Goal: Transaction & Acquisition: Purchase product/service

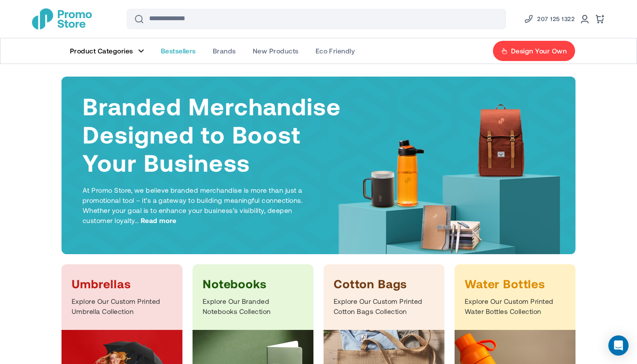
click at [168, 50] on span "Bestsellers" at bounding box center [178, 51] width 35 height 8
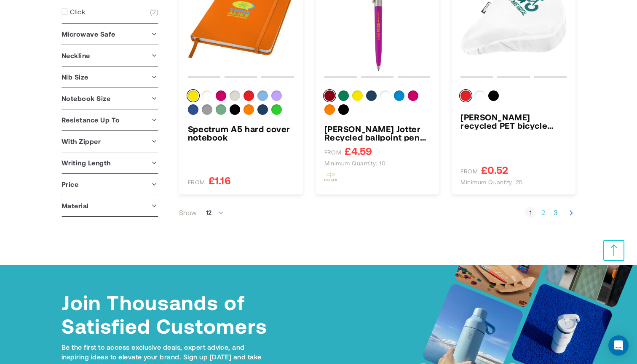
click at [542, 212] on link "Page 2" at bounding box center [542, 212] width 11 height 8
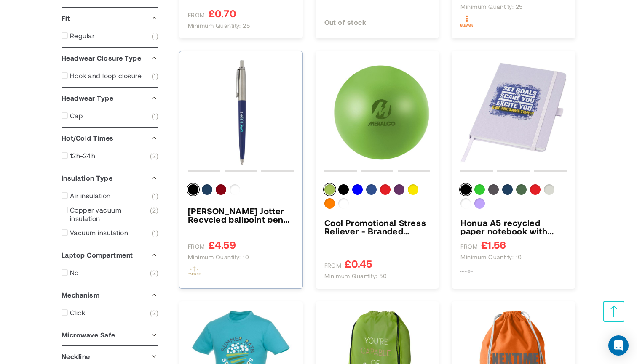
scroll to position [601, 0]
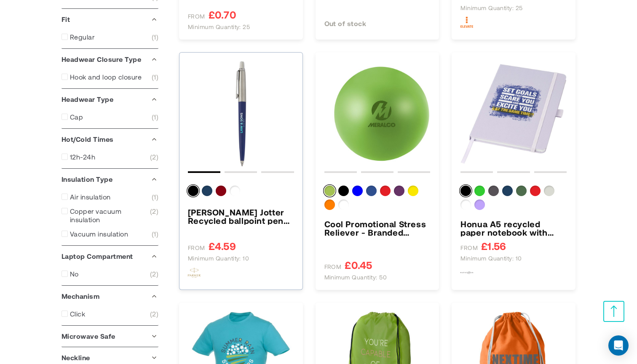
click at [232, 219] on h3 "[PERSON_NAME] Jotter Recycled ballpoint pen (blue ink)" at bounding box center [241, 216] width 106 height 17
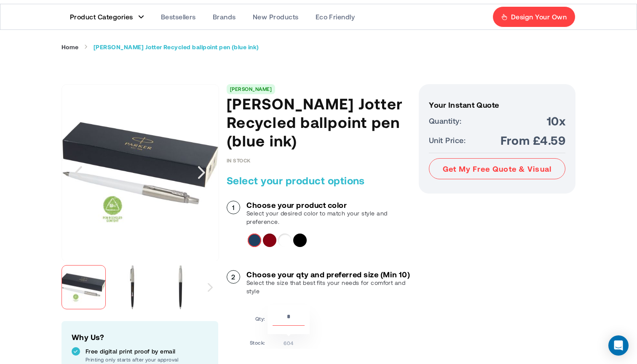
scroll to position [42, 0]
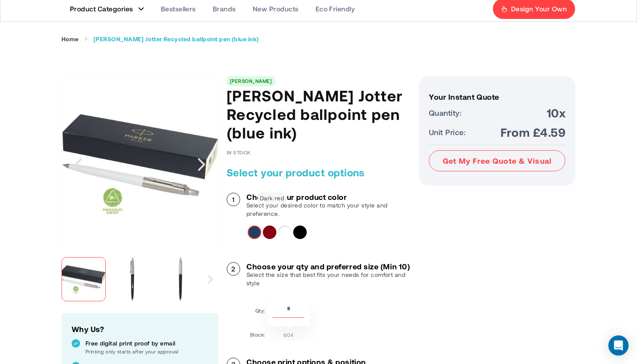
click at [269, 226] on div "Dark red" at bounding box center [269, 232] width 13 height 13
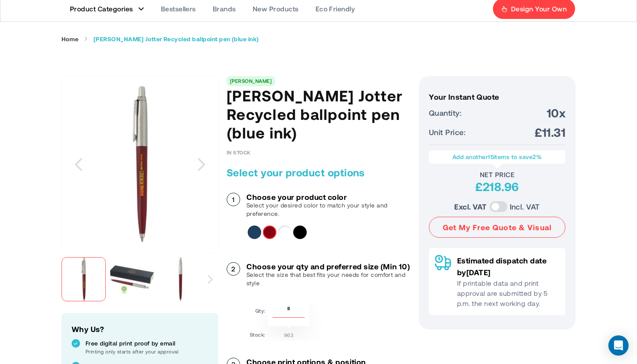
click at [259, 226] on div "Navy" at bounding box center [254, 232] width 13 height 13
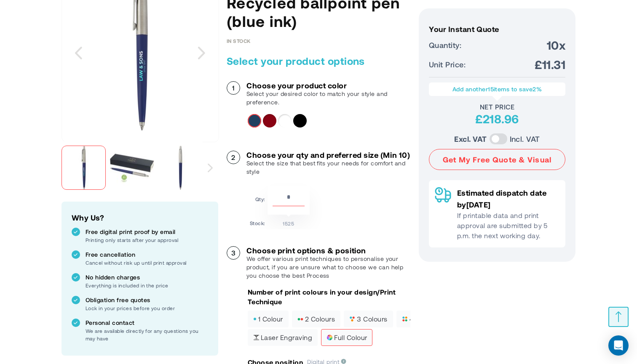
scroll to position [141, 0]
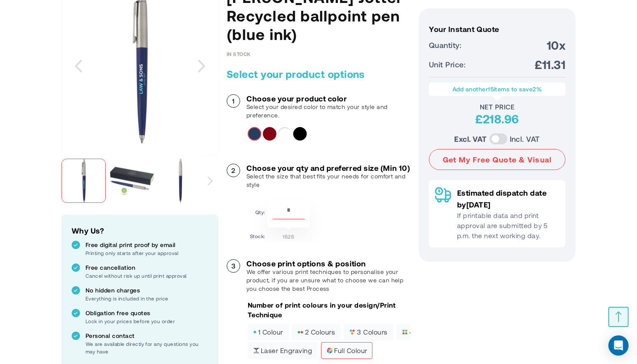
drag, startPoint x: 297, startPoint y: 199, endPoint x: 259, endPoint y: 199, distance: 37.1
click at [259, 199] on tr "Qty: **" at bounding box center [280, 213] width 60 height 29
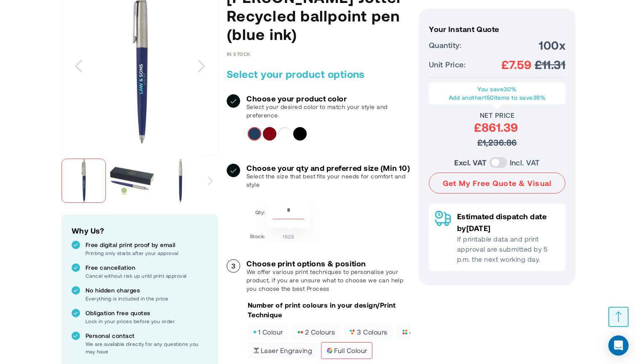
drag, startPoint x: 296, startPoint y: 201, endPoint x: 259, endPoint y: 201, distance: 36.6
click at [259, 201] on tr "Qty: ***" at bounding box center [280, 213] width 60 height 29
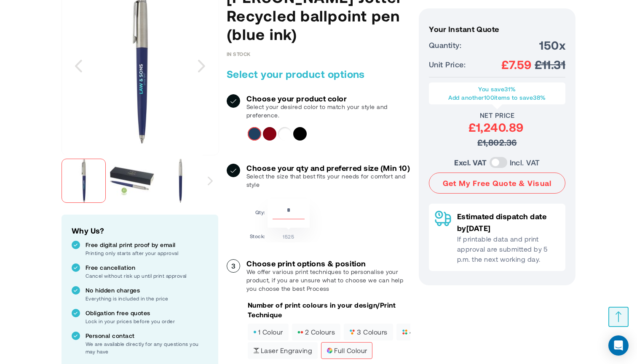
drag, startPoint x: 296, startPoint y: 200, endPoint x: 236, endPoint y: 200, distance: 59.8
click at [236, 200] on div "Choose your qty and preferred size (Min 10) Select the size that best fits your…" at bounding box center [319, 203] width 184 height 79
drag, startPoint x: 297, startPoint y: 197, endPoint x: 242, endPoint y: 197, distance: 55.2
click at [242, 197] on div "Choose your qty and preferred size (Min 10) Select the size that best fits your…" at bounding box center [319, 203] width 184 height 79
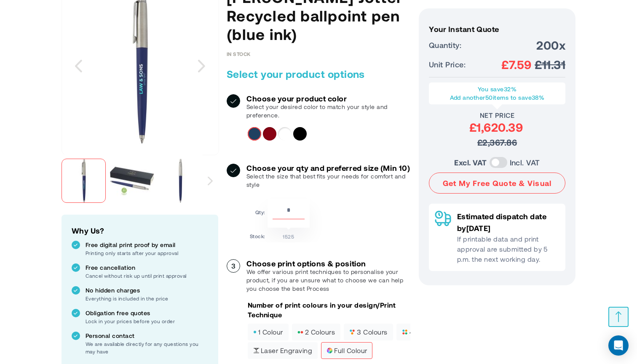
type input "****"
drag, startPoint x: 298, startPoint y: 202, endPoint x: 260, endPoint y: 199, distance: 38.0
click at [263, 199] on tr "Qty: ****" at bounding box center [280, 213] width 60 height 29
click at [144, 176] on img at bounding box center [132, 181] width 44 height 44
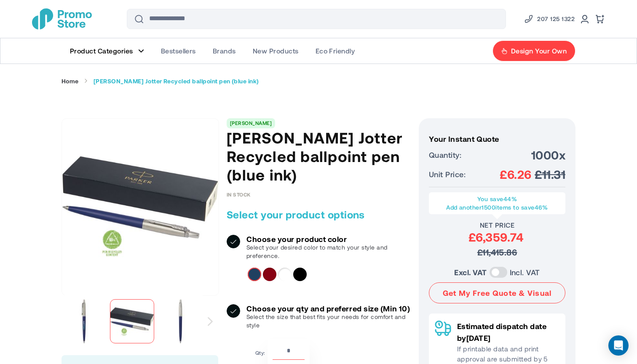
scroll to position [0, 0]
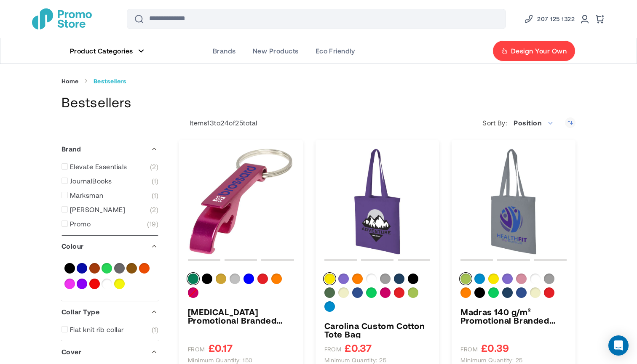
click at [179, 54] on span "Bestsellers" at bounding box center [178, 51] width 35 height 8
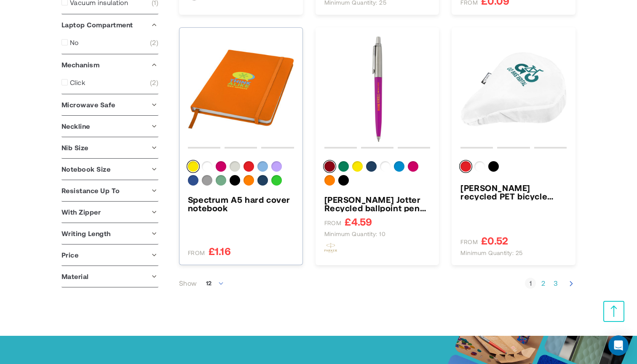
scroll to position [817, 0]
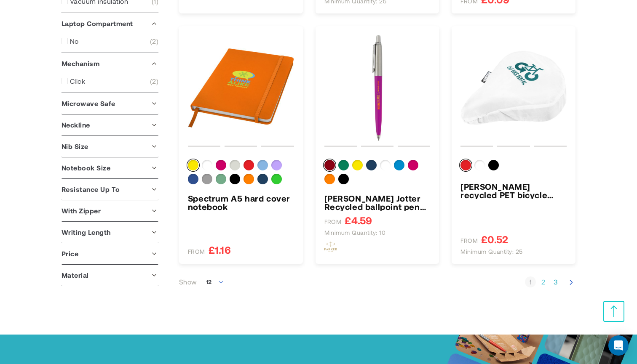
click at [543, 282] on link "Page 2" at bounding box center [542, 282] width 11 height 8
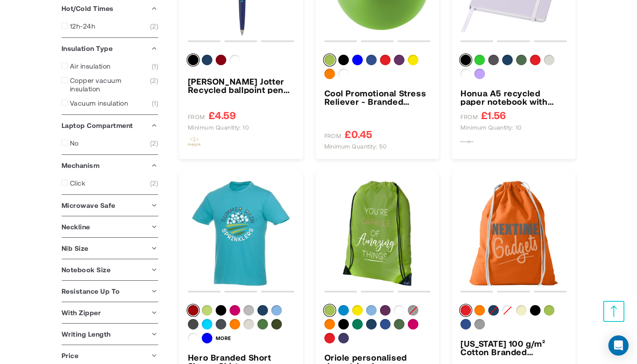
scroll to position [733, 0]
